Goal: Obtain resource: Obtain resource

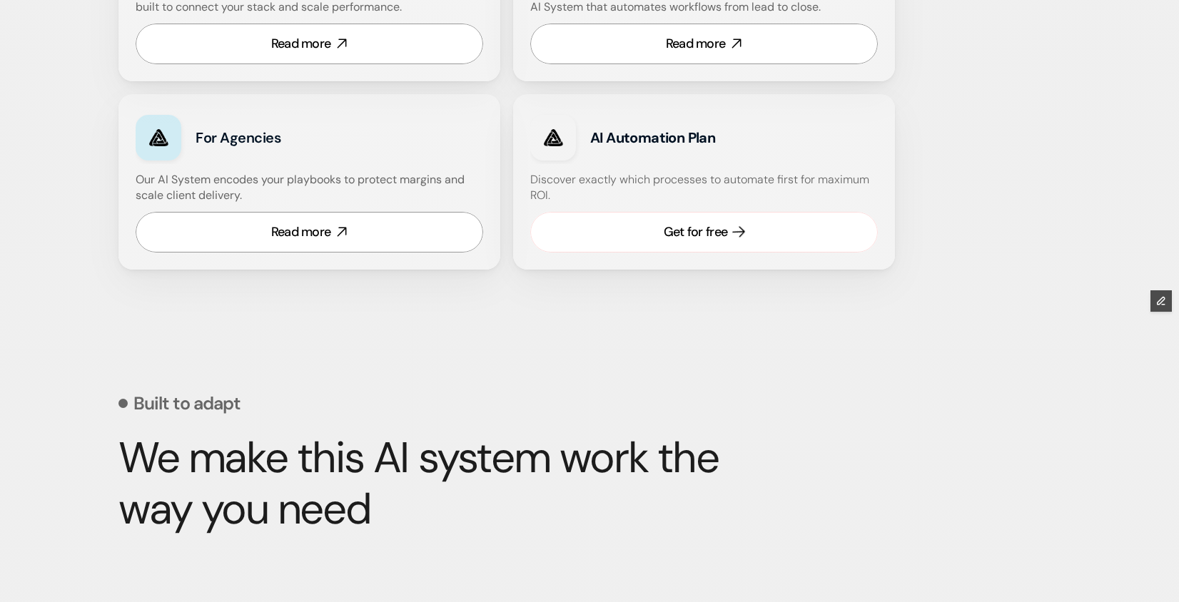
scroll to position [1019, 0]
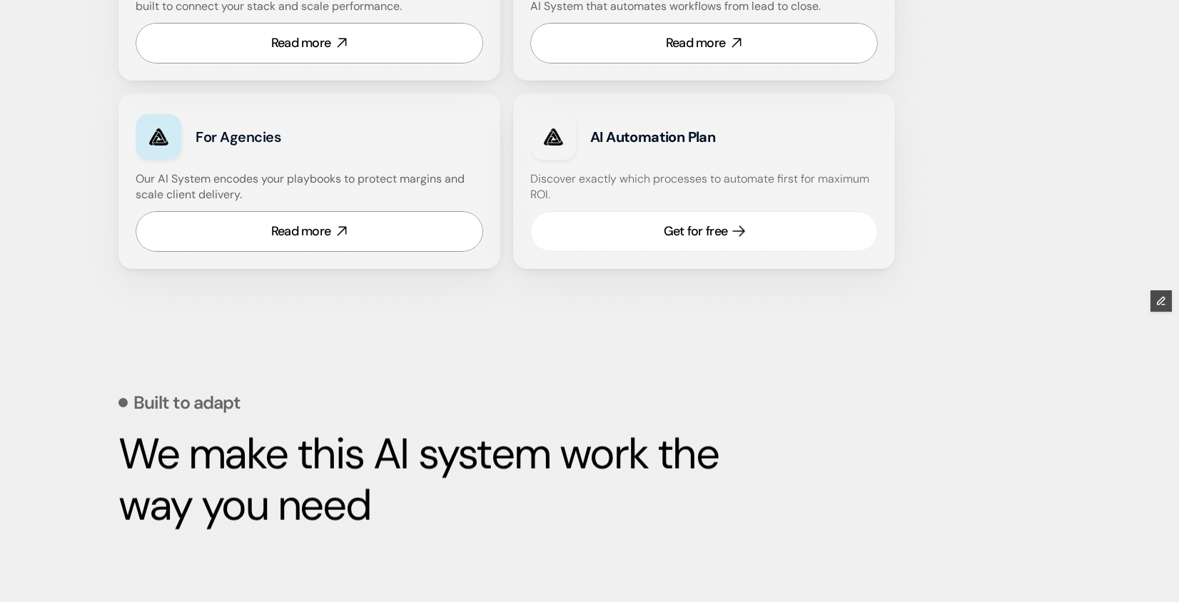
click at [646, 240] on link "Get for free" at bounding box center [703, 231] width 347 height 41
click at [667, 231] on div "Get for free" at bounding box center [696, 232] width 64 height 18
